Goal: Book appointment/travel/reservation

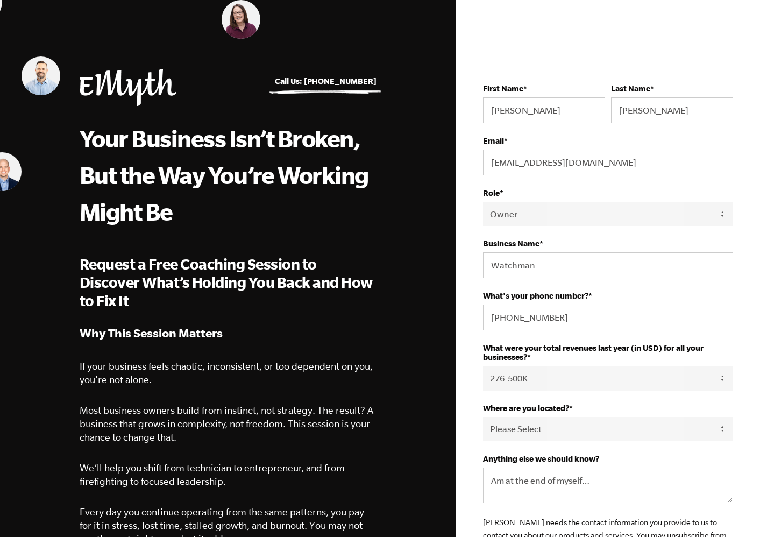
select select "Owner"
select select "276-500K"
select select "United Kingdom"
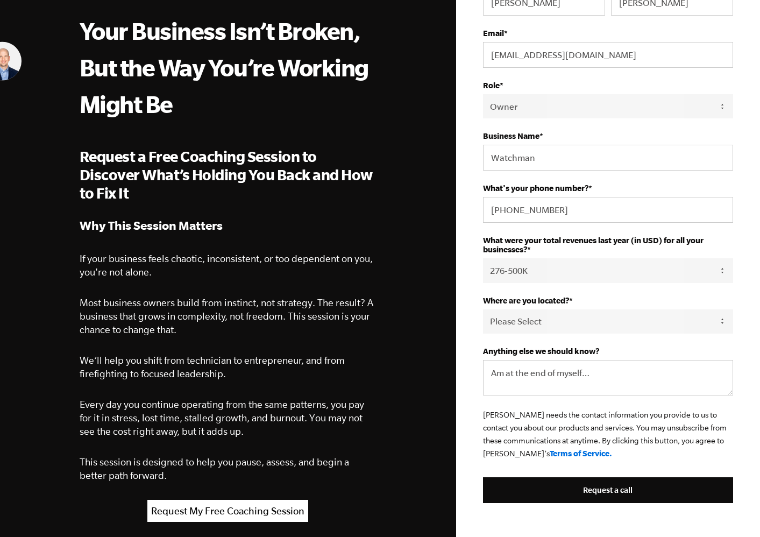
scroll to position [109, 0]
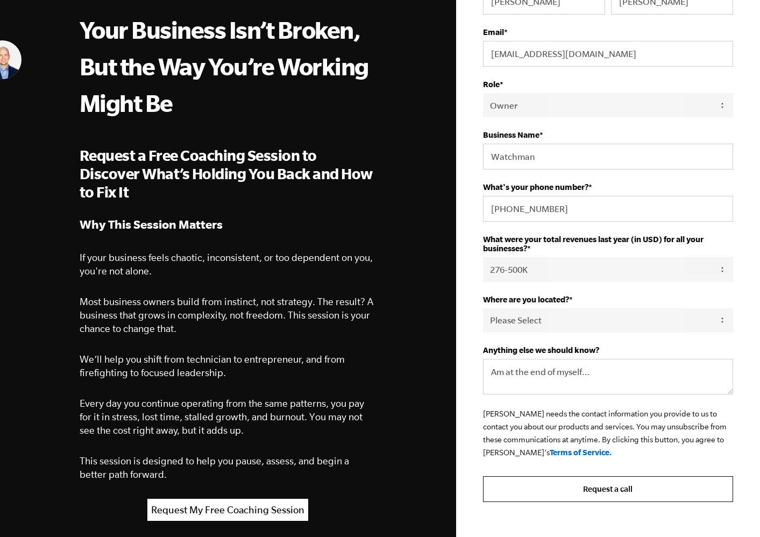
click at [612, 498] on input "Request a call" at bounding box center [608, 489] width 250 height 26
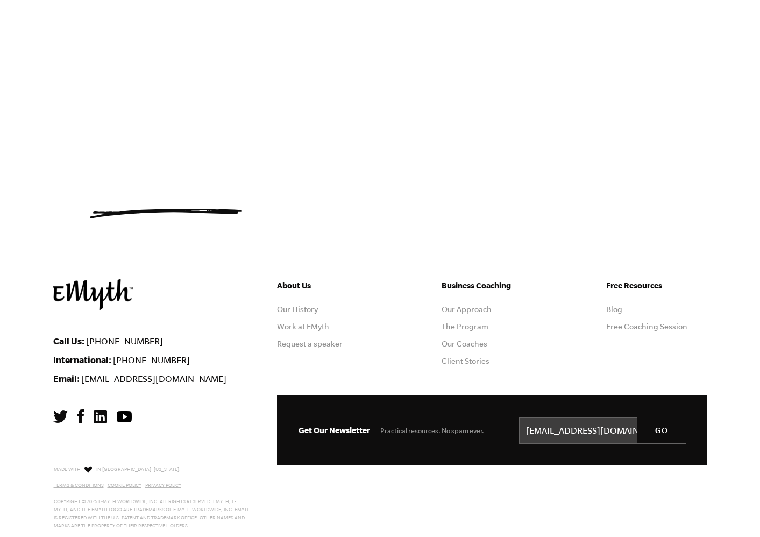
scroll to position [617, 0]
